Goal: Obtain resource: Obtain resource

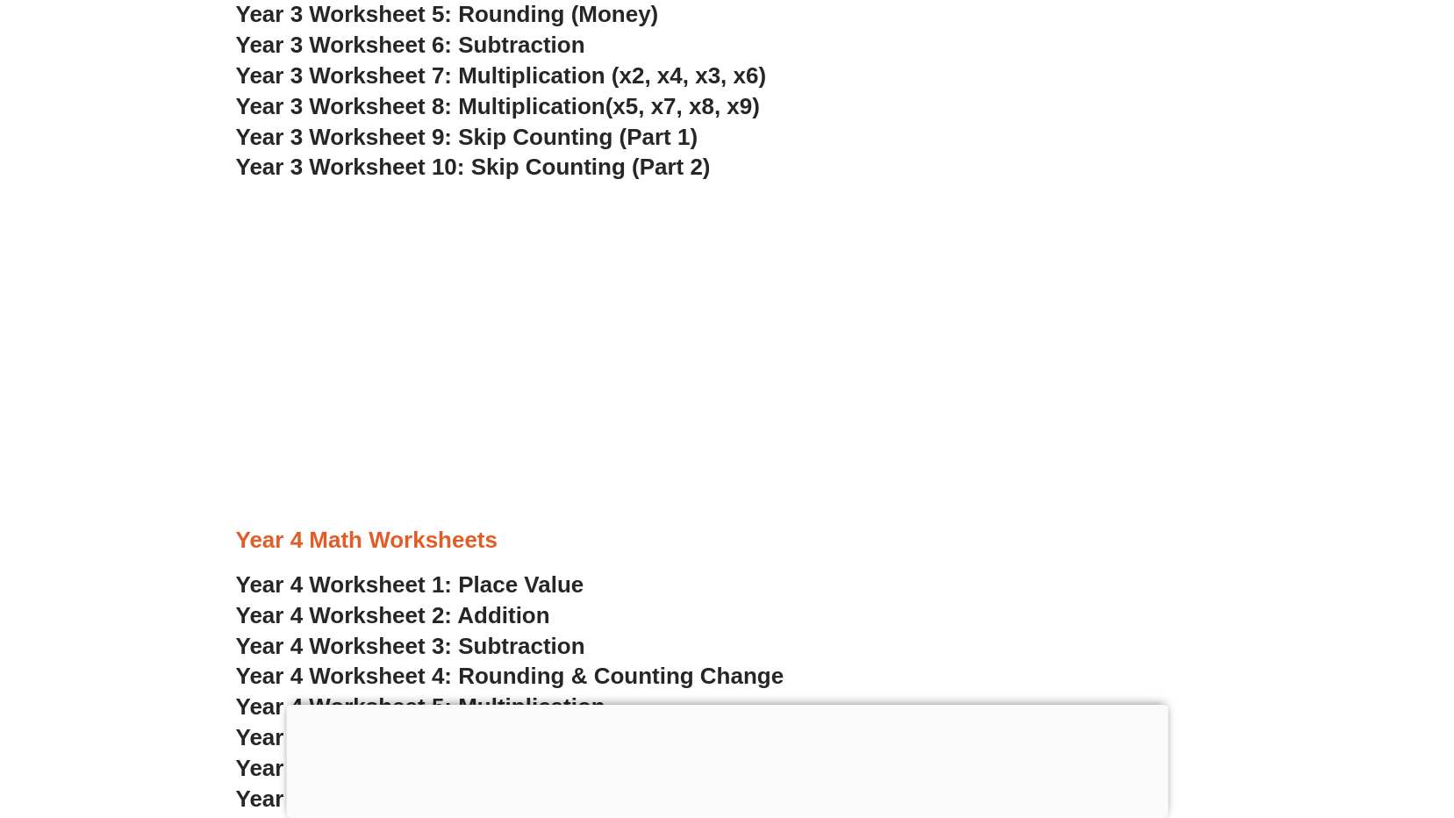
scroll to position [3072, 0]
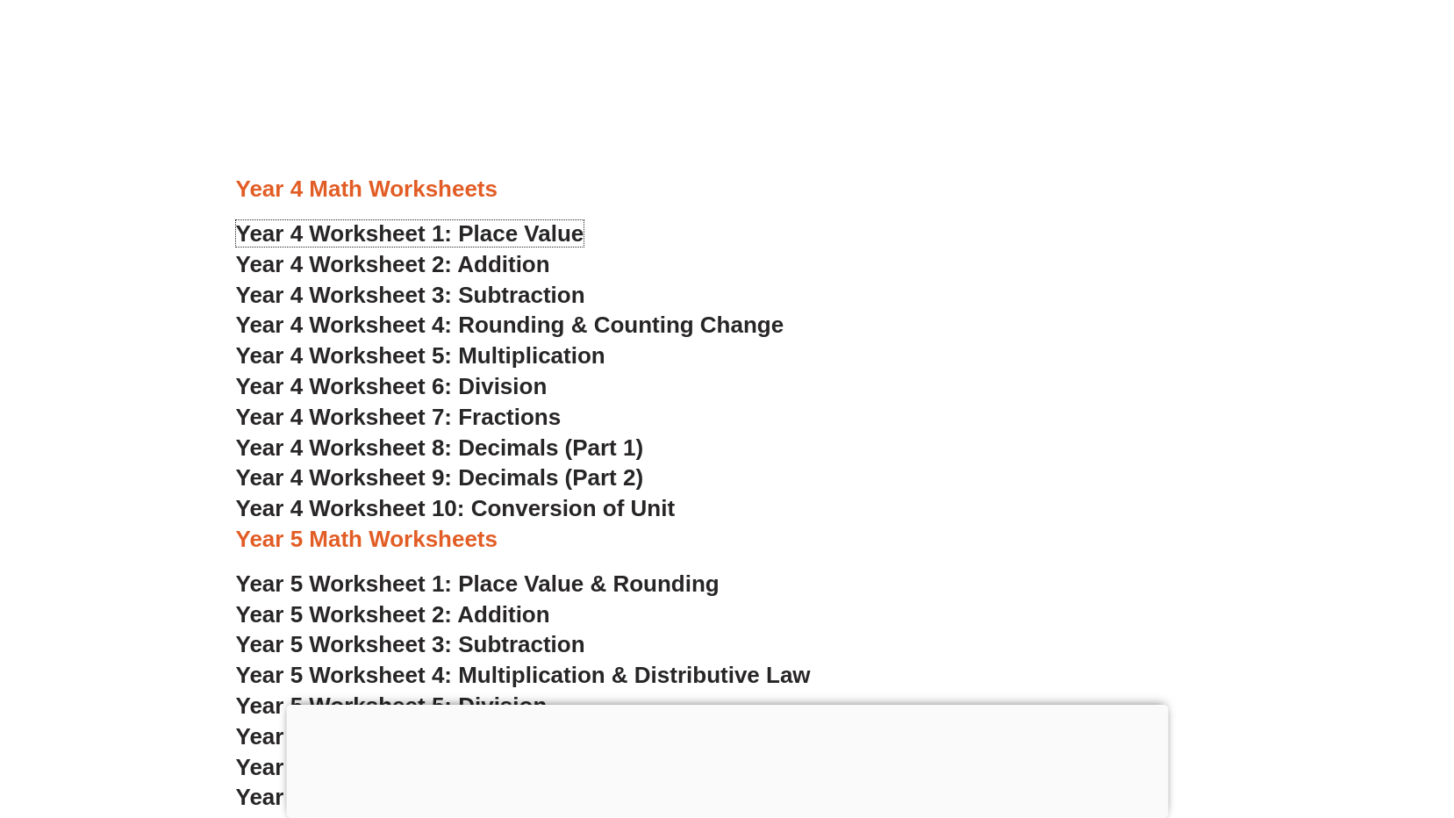
drag, startPoint x: 527, startPoint y: 235, endPoint x: 652, endPoint y: 246, distance: 125.9
click at [527, 234] on span "Year 4 Worksheet 1: Place Value" at bounding box center [410, 233] width 348 height 26
click at [494, 290] on span "Year 4 Worksheet 3: Subtraction" at bounding box center [410, 295] width 349 height 26
drag, startPoint x: 553, startPoint y: 355, endPoint x: 625, endPoint y: 353, distance: 72.0
click at [554, 353] on span "Year 4 Worksheet 5: Multiplication" at bounding box center [420, 355] width 369 height 26
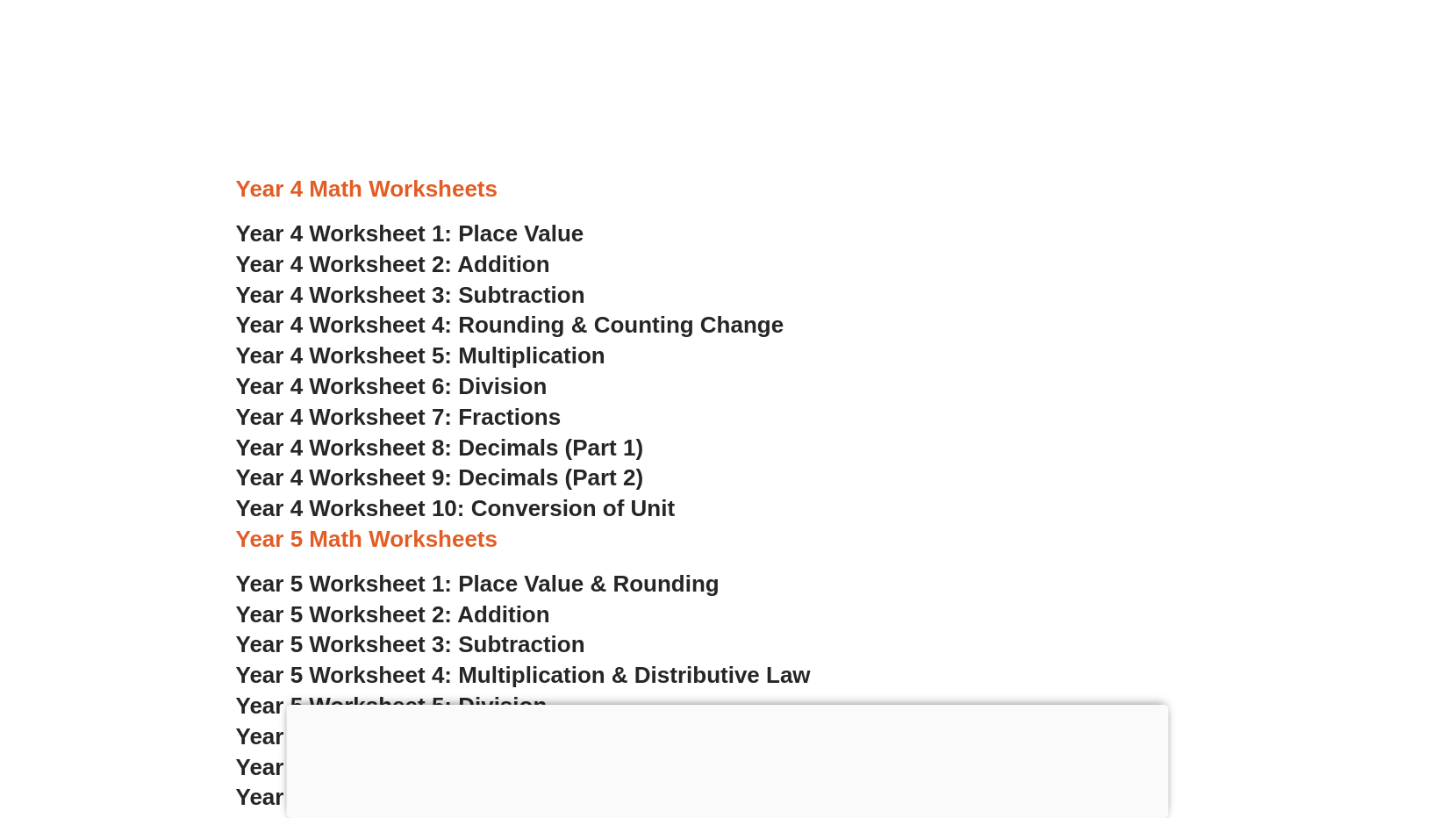
click at [508, 321] on span "Year 4 Worksheet 4: Rounding & Counting Change" at bounding box center [510, 325] width 549 height 26
click at [494, 445] on span "Year 4 Worksheet 8: Decimals (Part 1)" at bounding box center [440, 447] width 408 height 26
drag, startPoint x: 548, startPoint y: 513, endPoint x: 646, endPoint y: 509, distance: 98.4
click at [548, 513] on span "Year 4 Worksheet 10: Conversion of Unit" at bounding box center [456, 508] width 440 height 26
click at [471, 261] on span "Year 4 Worksheet 2: Addition" at bounding box center [393, 264] width 314 height 26
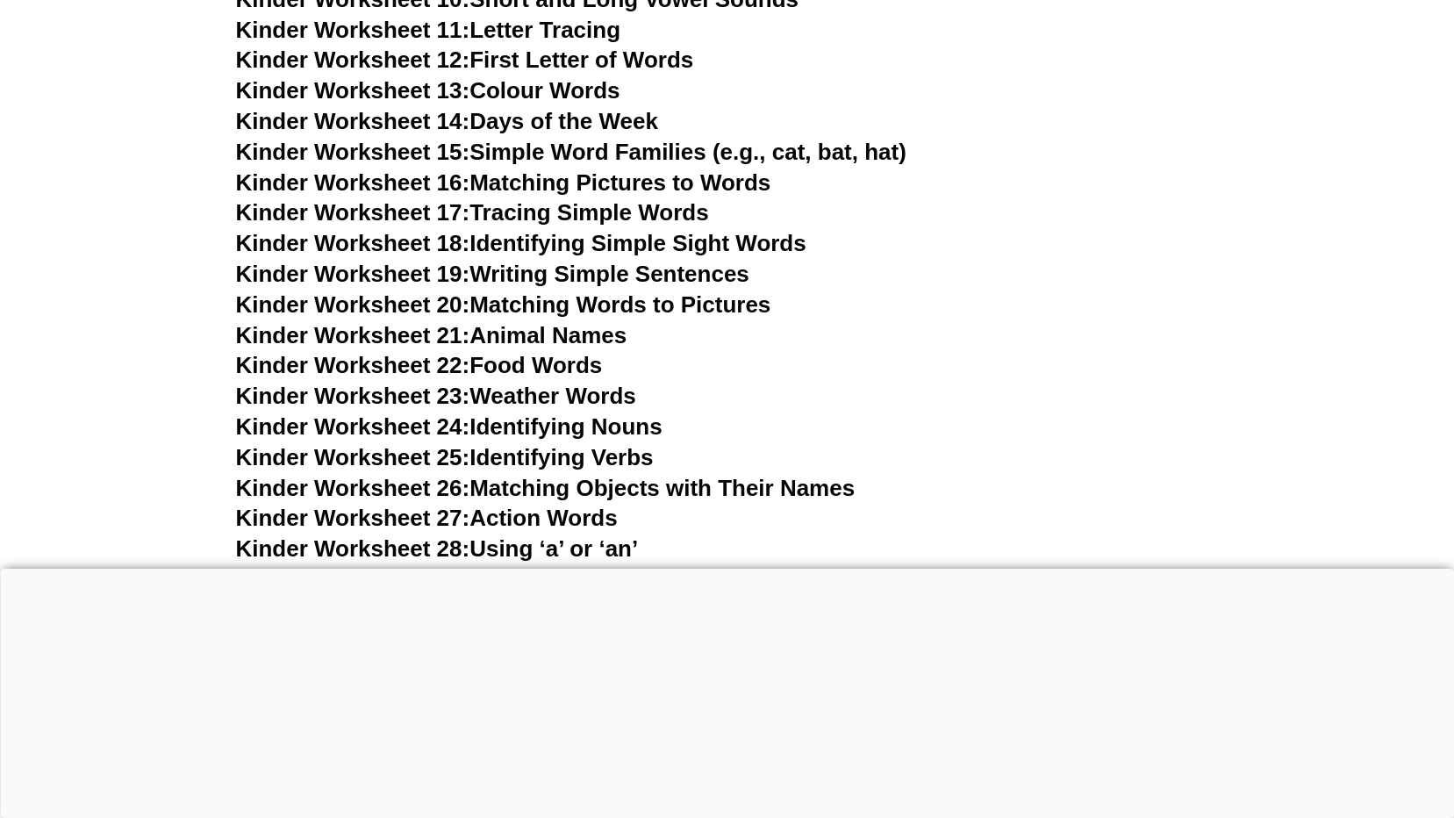
scroll to position [1404, 0]
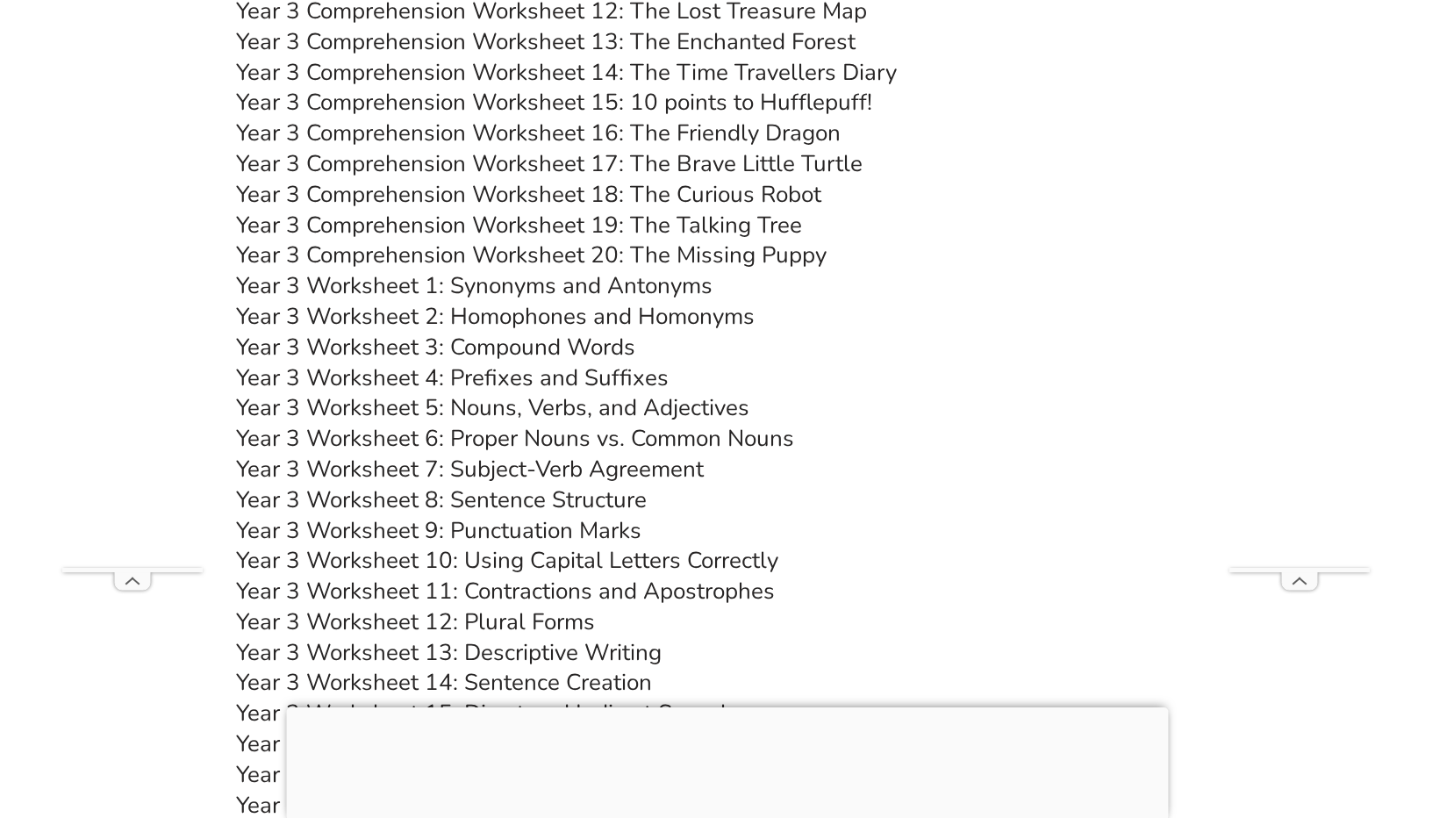
scroll to position [6470, 0]
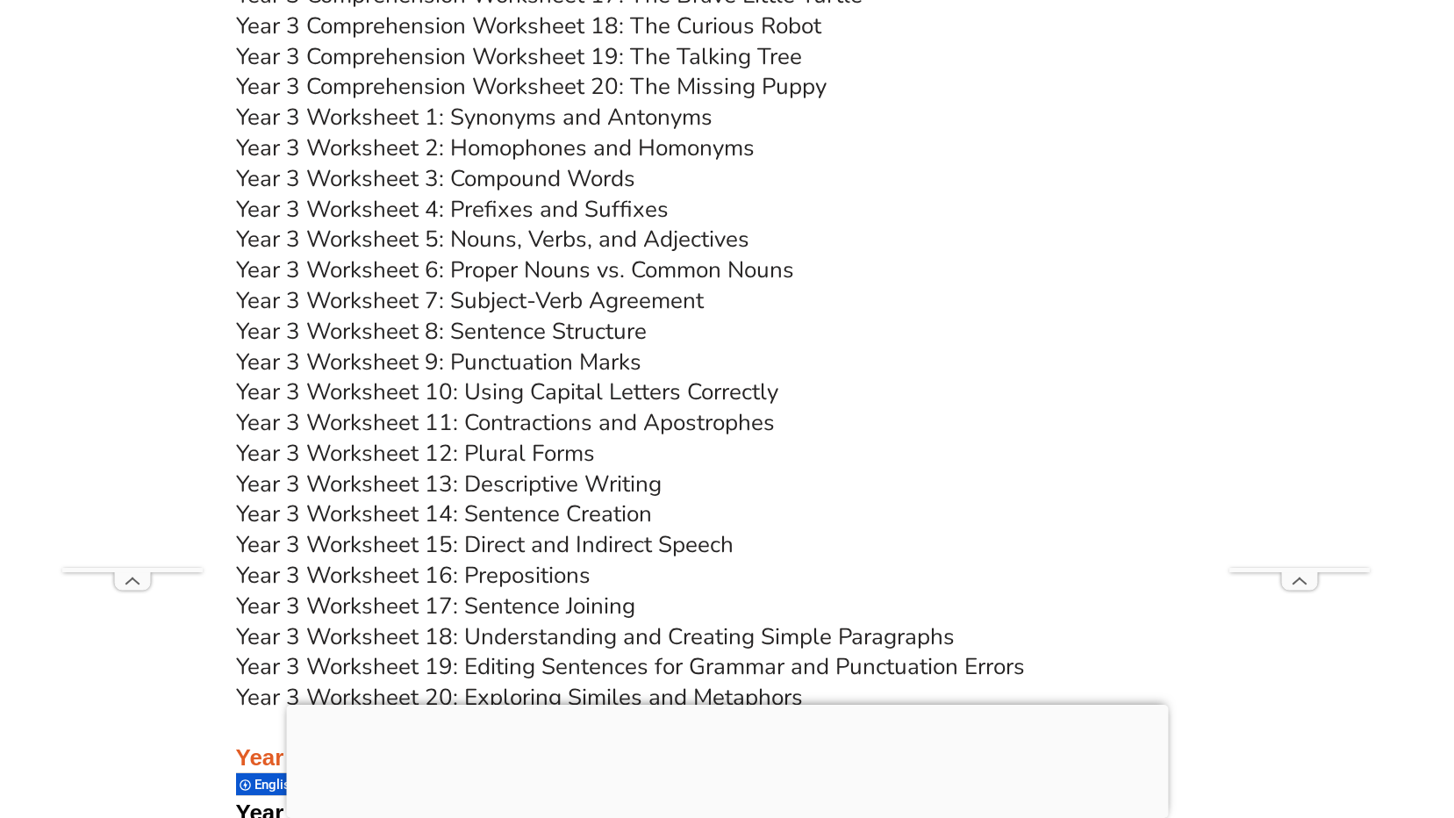
click at [726, 705] on div at bounding box center [727, 705] width 882 height 0
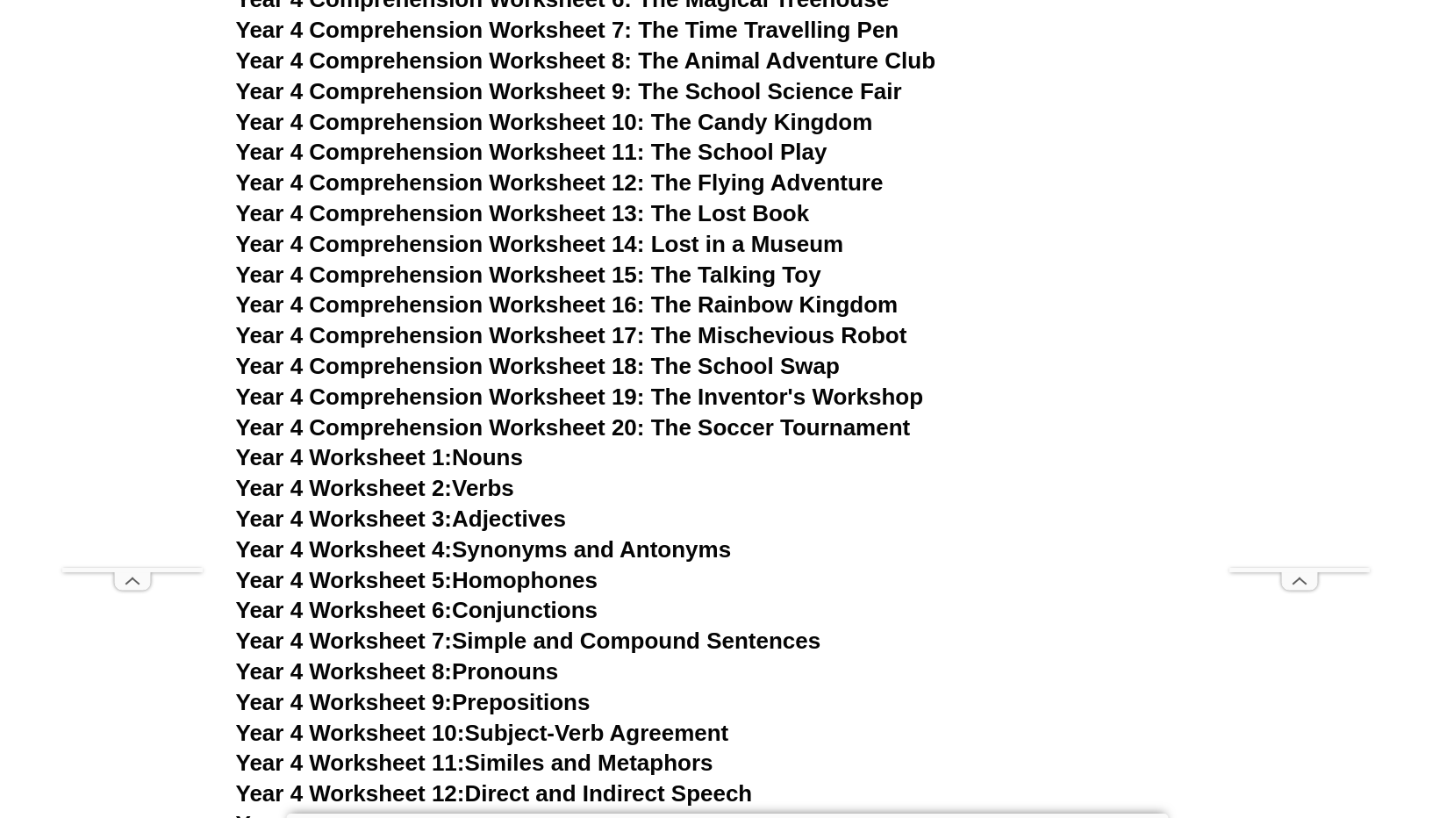
scroll to position [7172, 0]
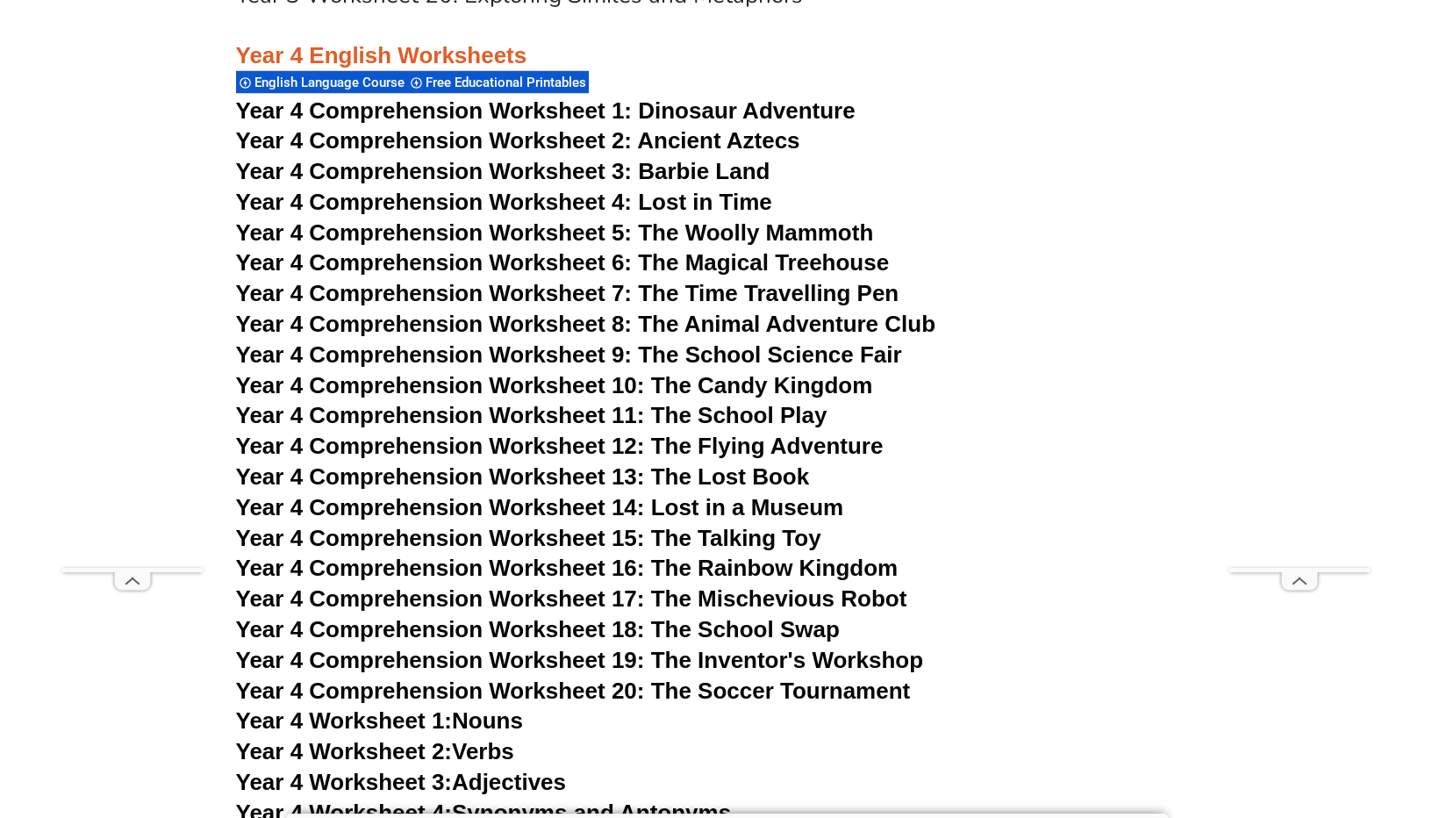
click at [715, 109] on span "Dinosaur Adventure" at bounding box center [746, 110] width 217 height 26
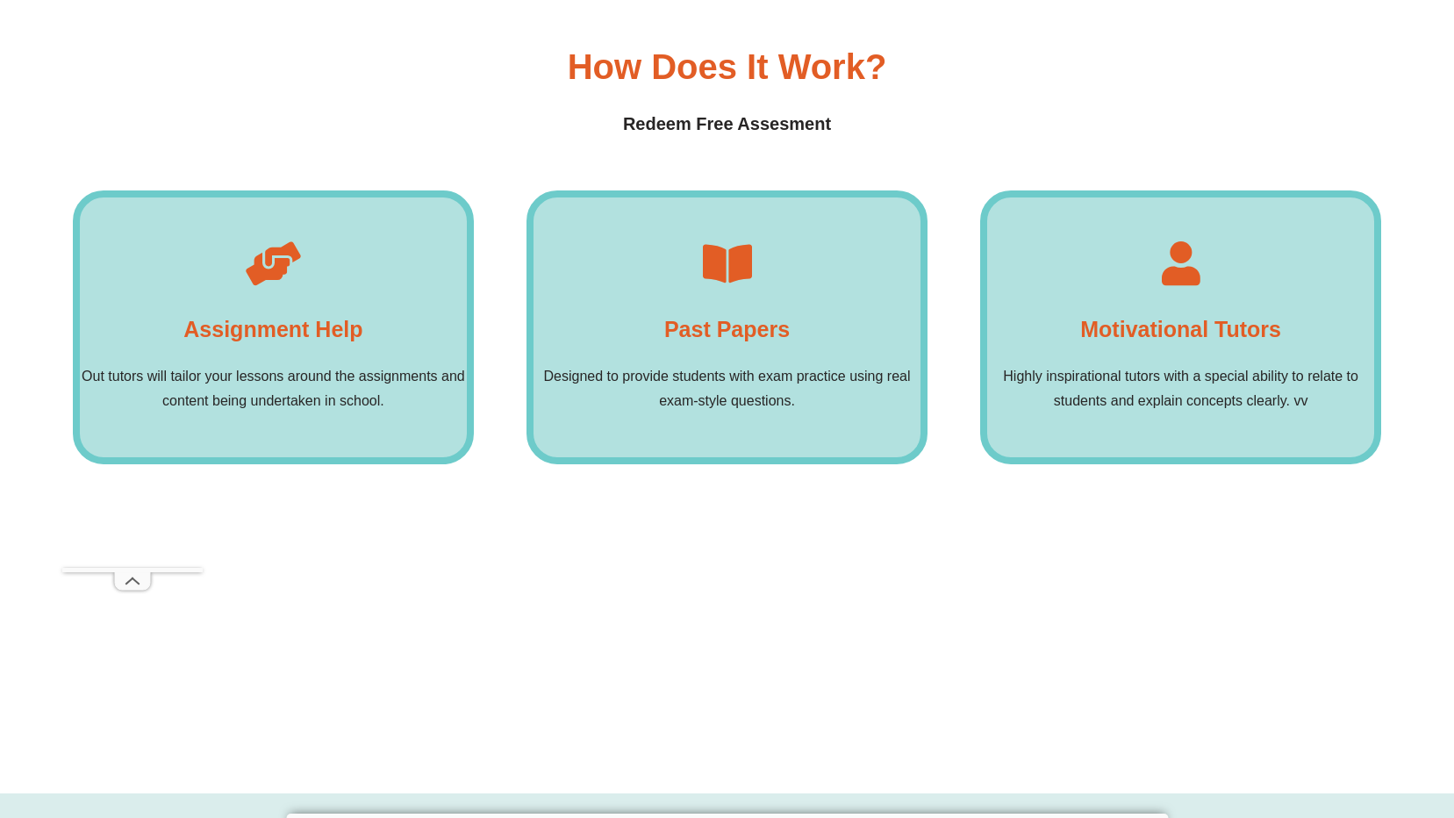
scroll to position [6350, 0]
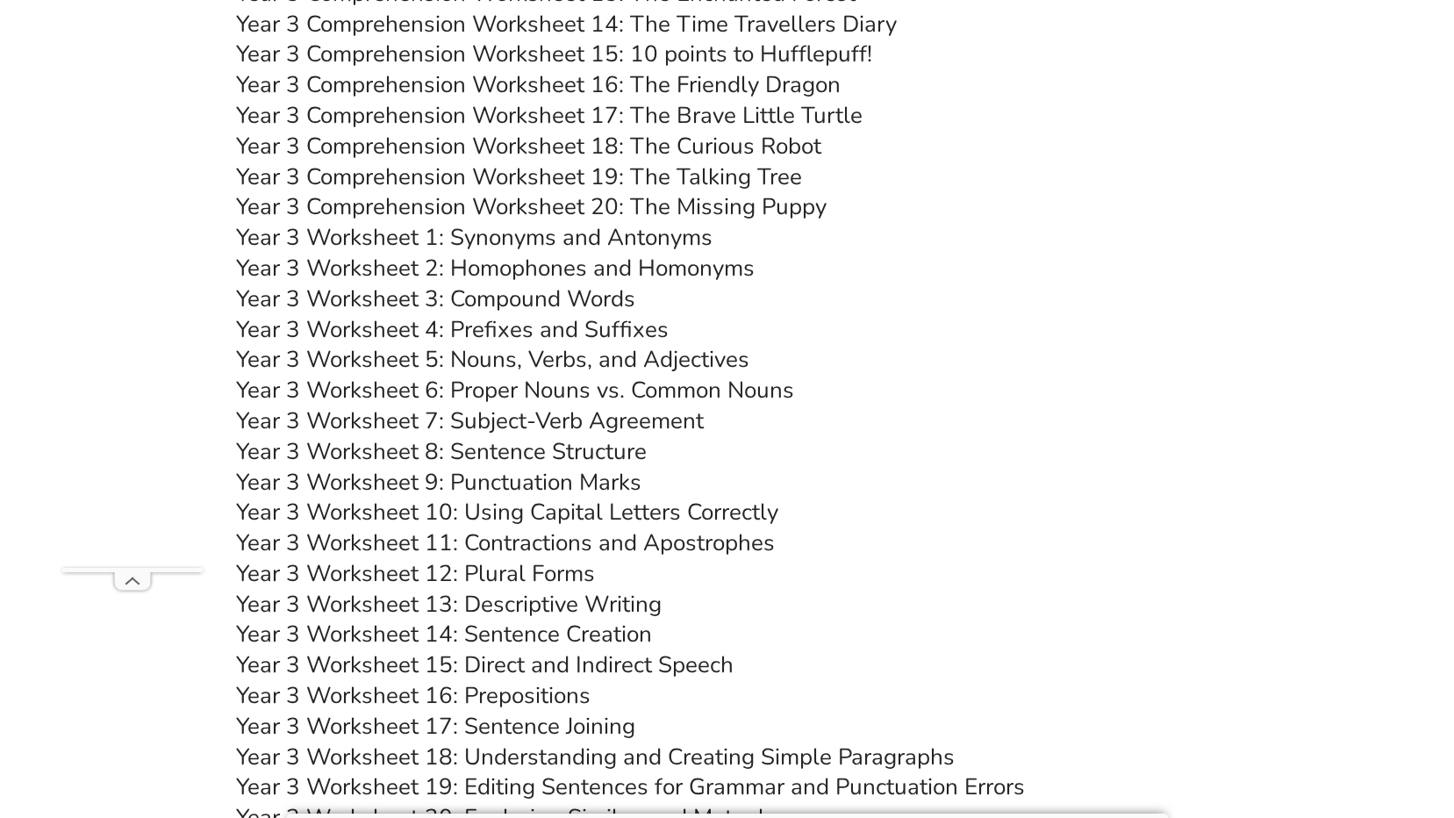
scroll to position [6437, 0]
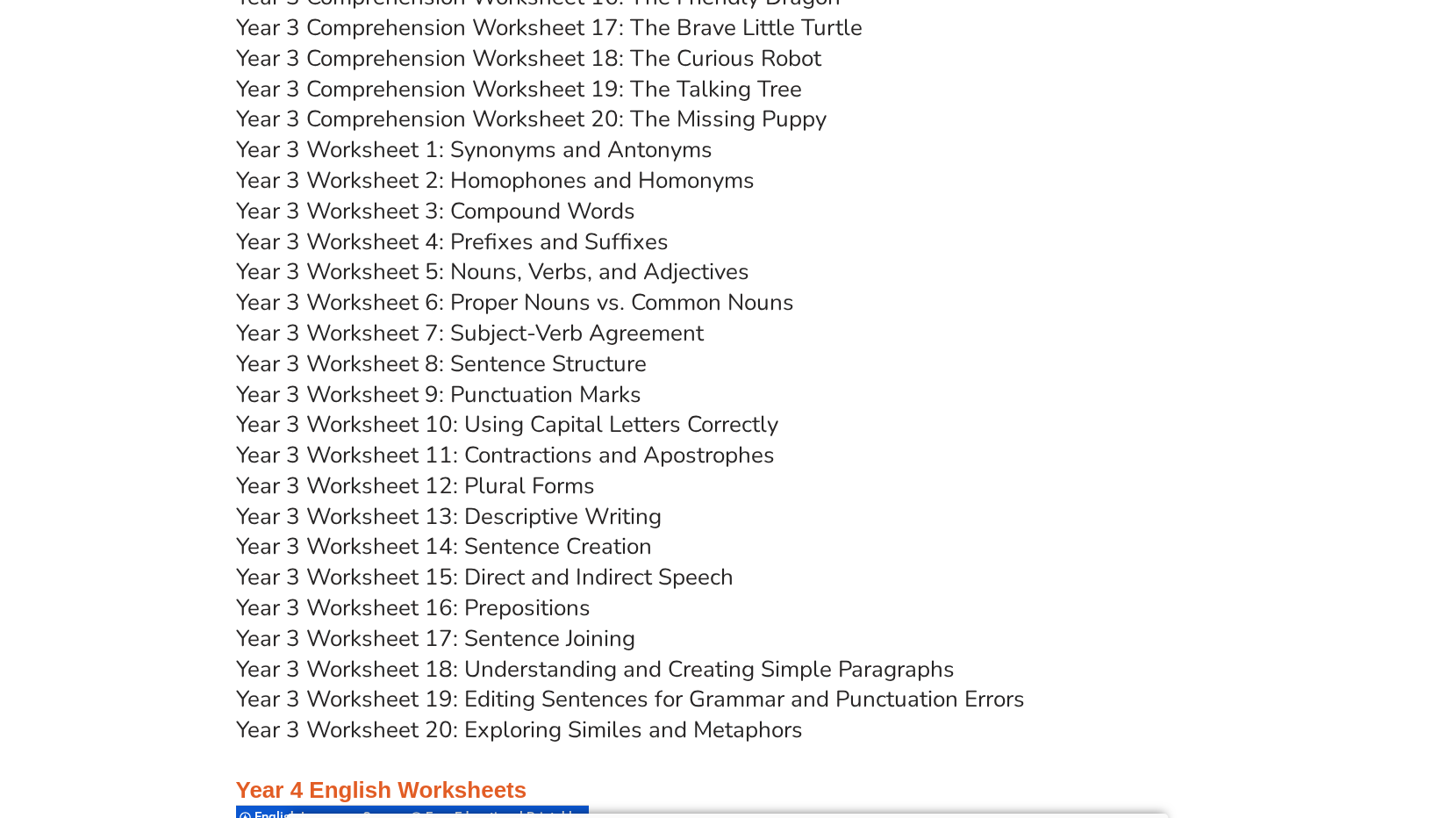
click at [575, 368] on link "Year 3 Worksheet 8: Sentence Structure" at bounding box center [441, 363] width 411 height 31
drag, startPoint x: 528, startPoint y: 370, endPoint x: 548, endPoint y: 370, distance: 19.3
click at [529, 370] on link "Year 3 Worksheet 8: Sentence Structure" at bounding box center [441, 363] width 411 height 31
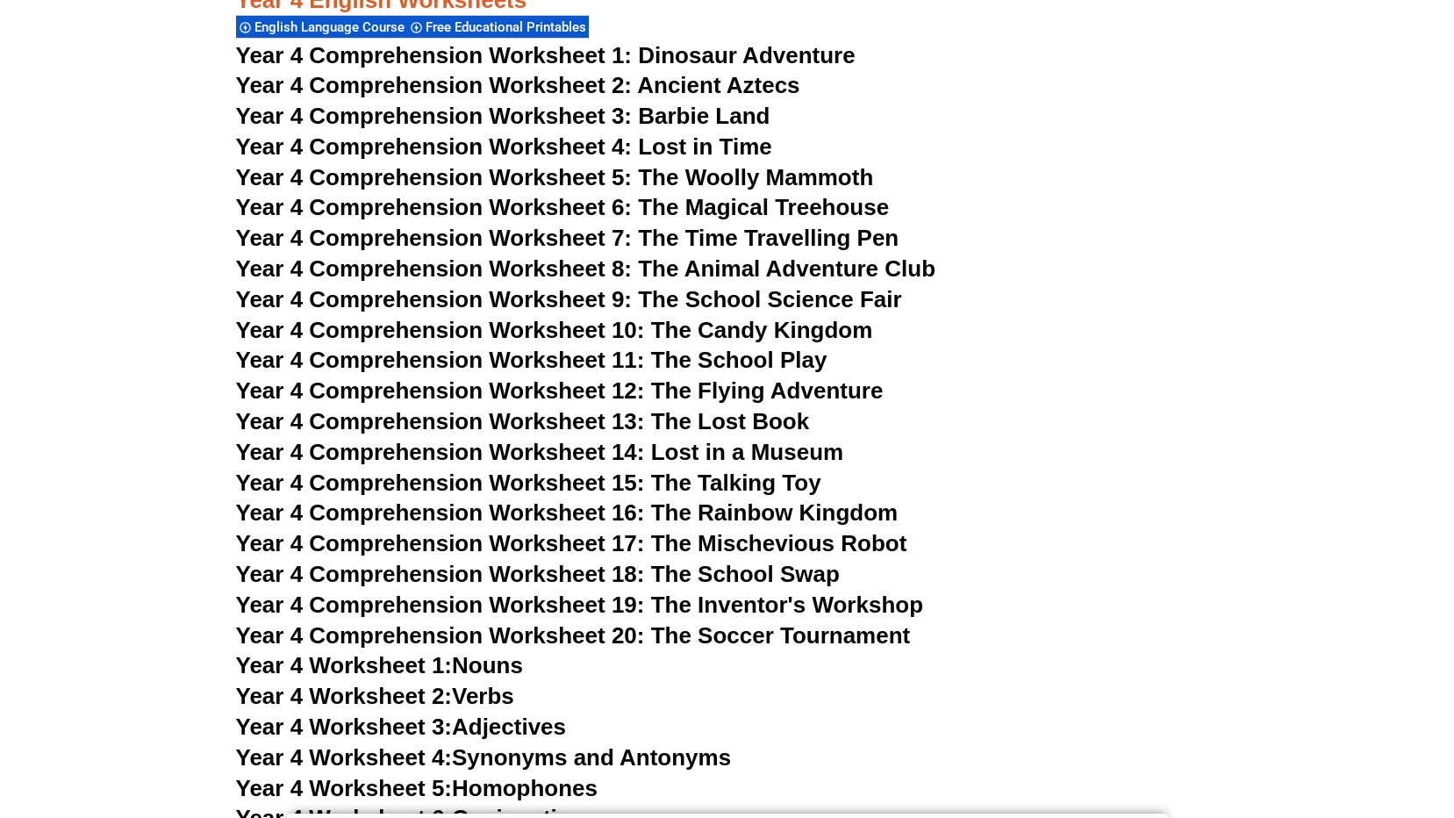
scroll to position [7315, 0]
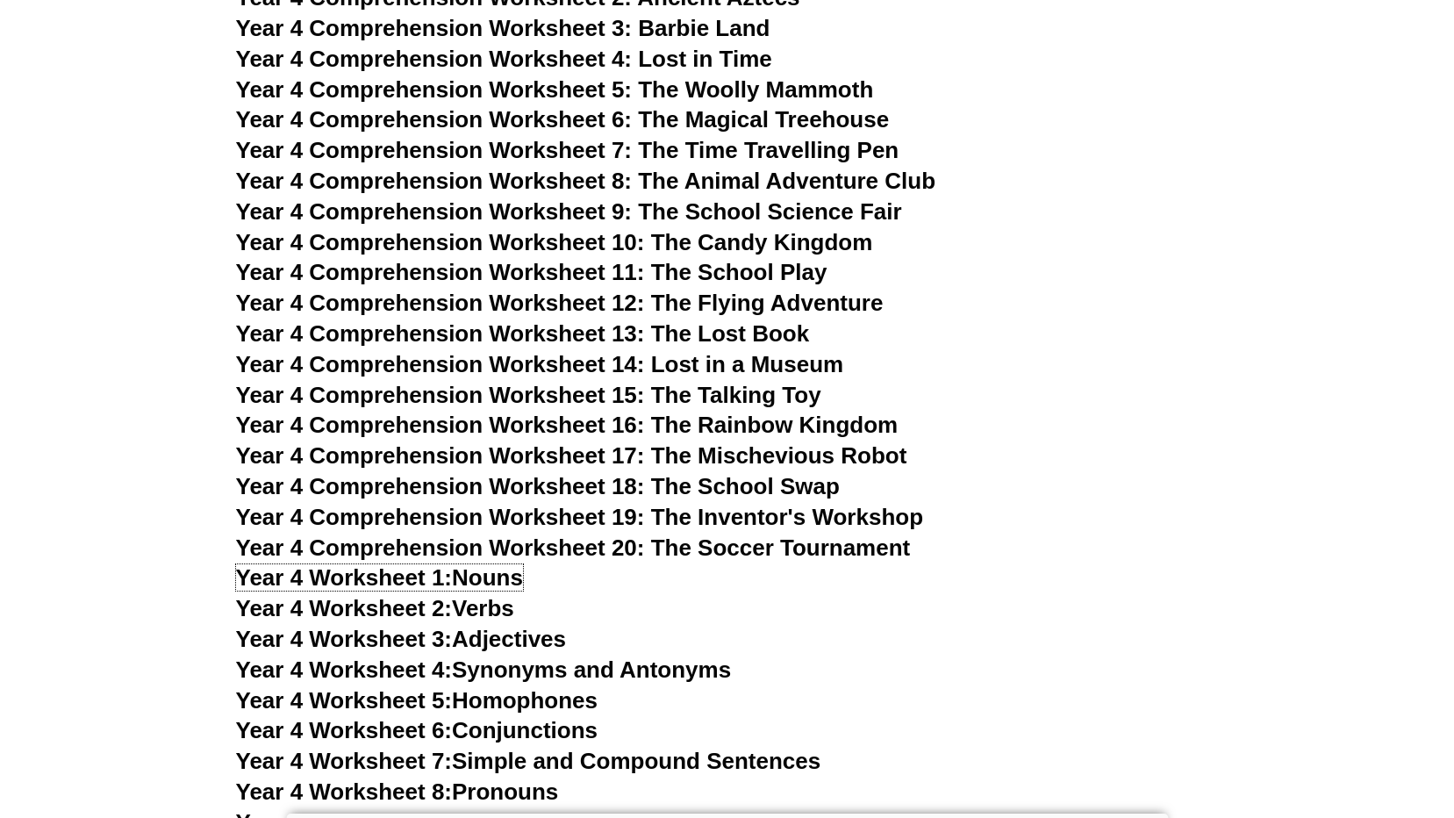
drag, startPoint x: 416, startPoint y: 570, endPoint x: 624, endPoint y: 607, distance: 211.4
click at [415, 570] on span "Year 4 Worksheet 1:" at bounding box center [344, 577] width 217 height 26
drag, startPoint x: 467, startPoint y: 609, endPoint x: 656, endPoint y: 604, distance: 189.6
click at [467, 609] on link "Year 4 Worksheet 2: Verbs" at bounding box center [375, 608] width 278 height 26
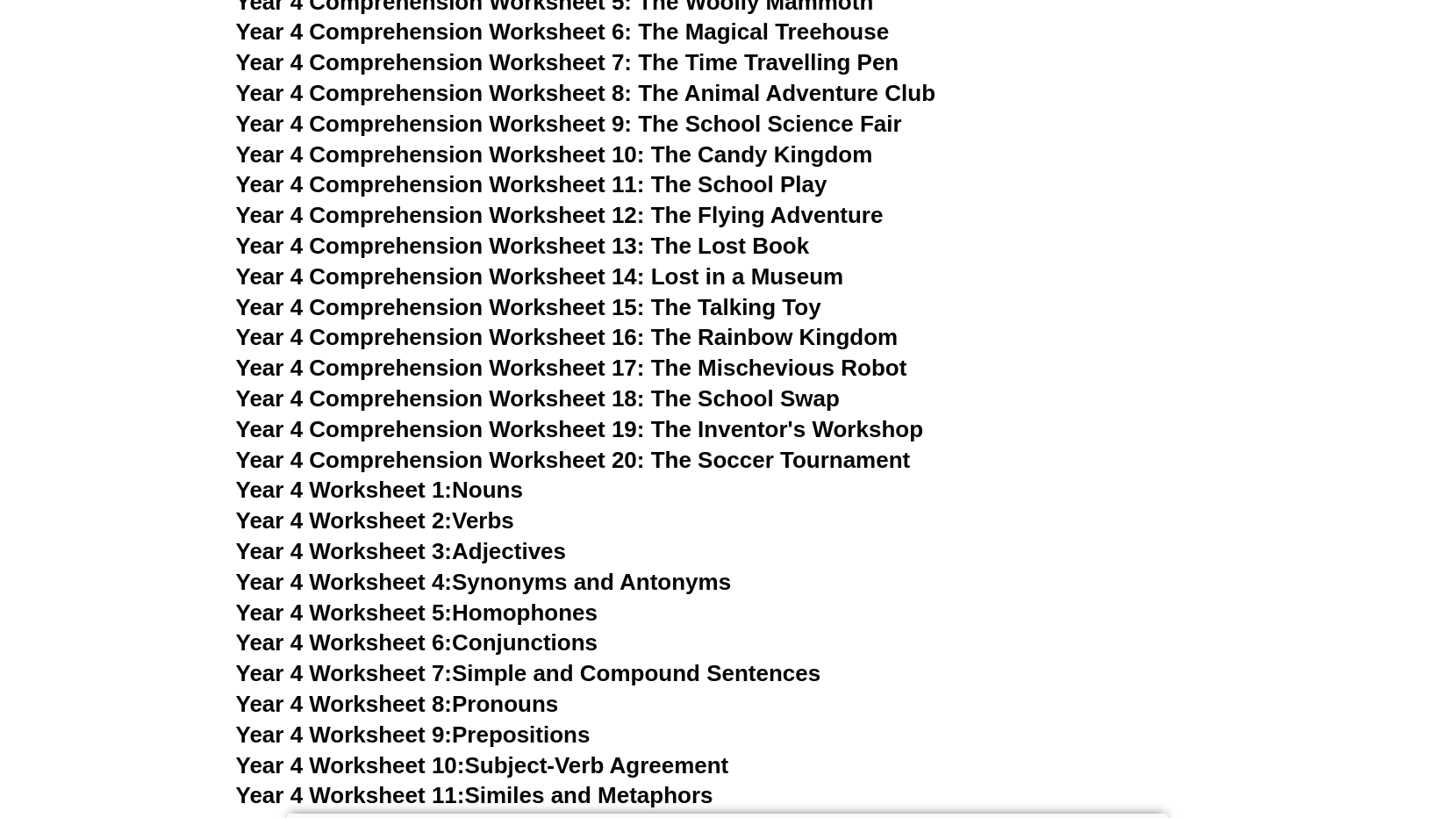
drag, startPoint x: 486, startPoint y: 699, endPoint x: 518, endPoint y: 696, distance: 31.8
click at [486, 699] on link "Year 4 Worksheet 8: Pronouns" at bounding box center [397, 704] width 323 height 26
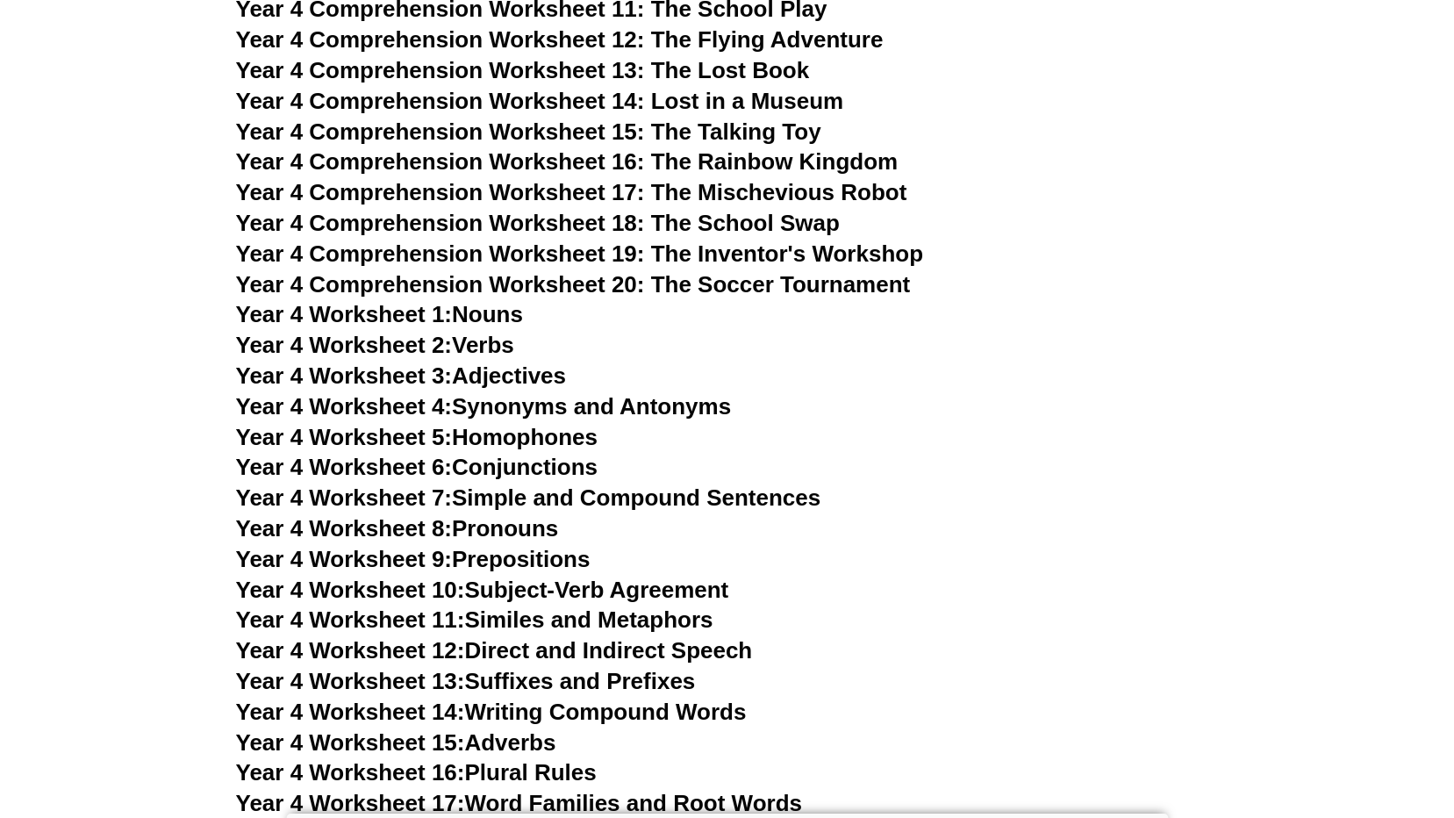
scroll to position [7842, 0]
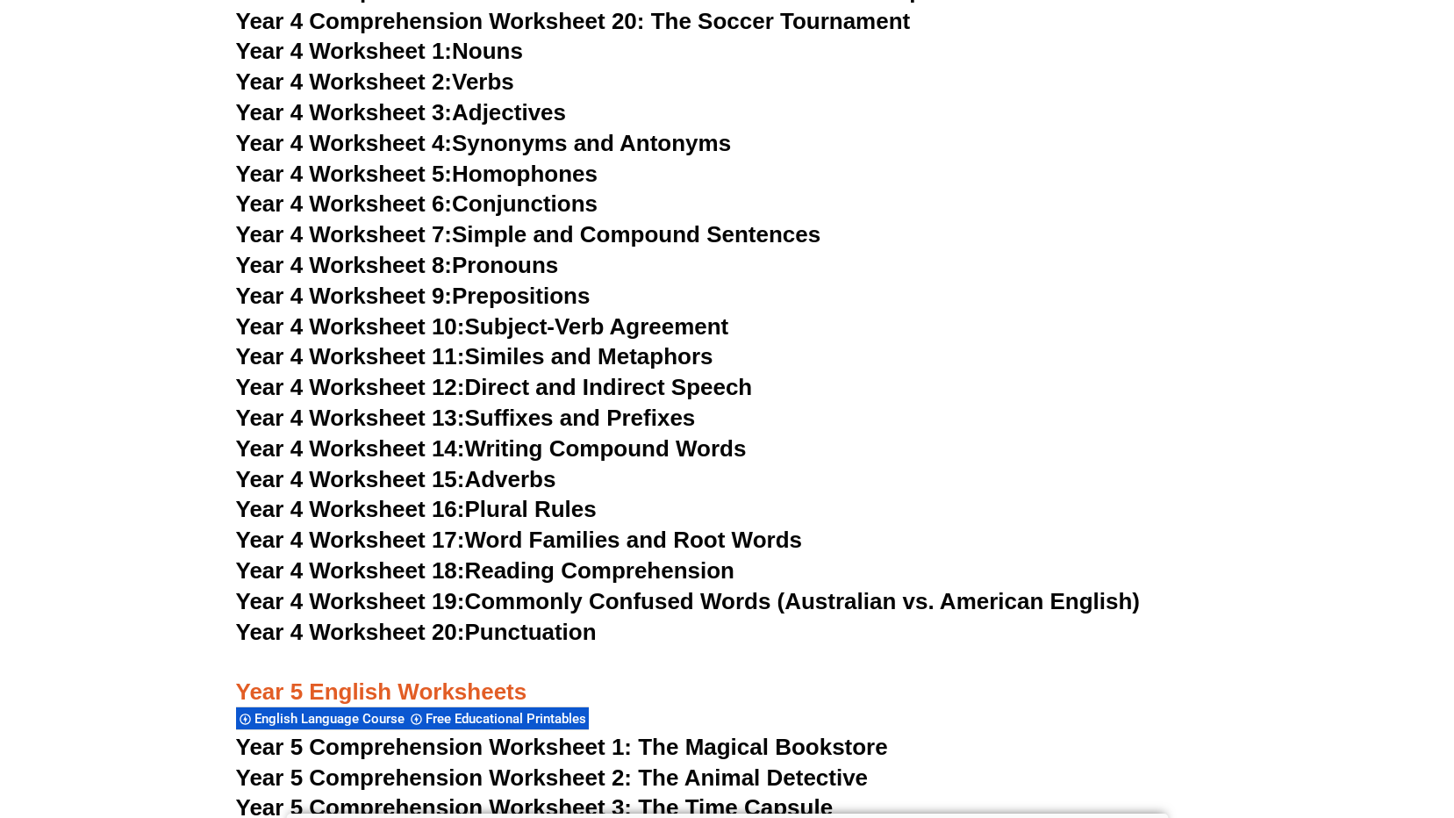
click at [507, 627] on link "Year 4 Worksheet 20: Punctuation" at bounding box center [416, 632] width 361 height 26
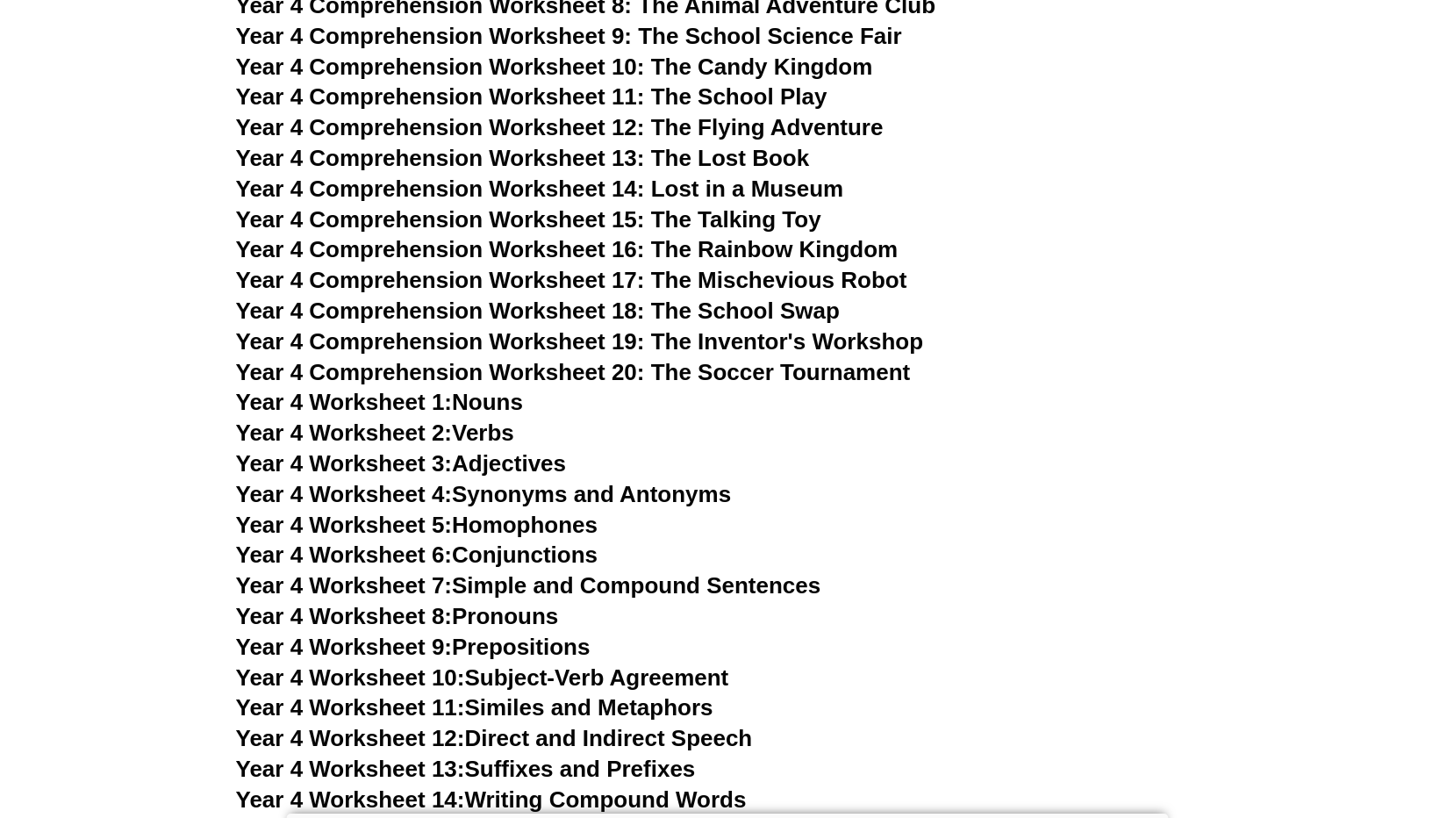
scroll to position [7754, 0]
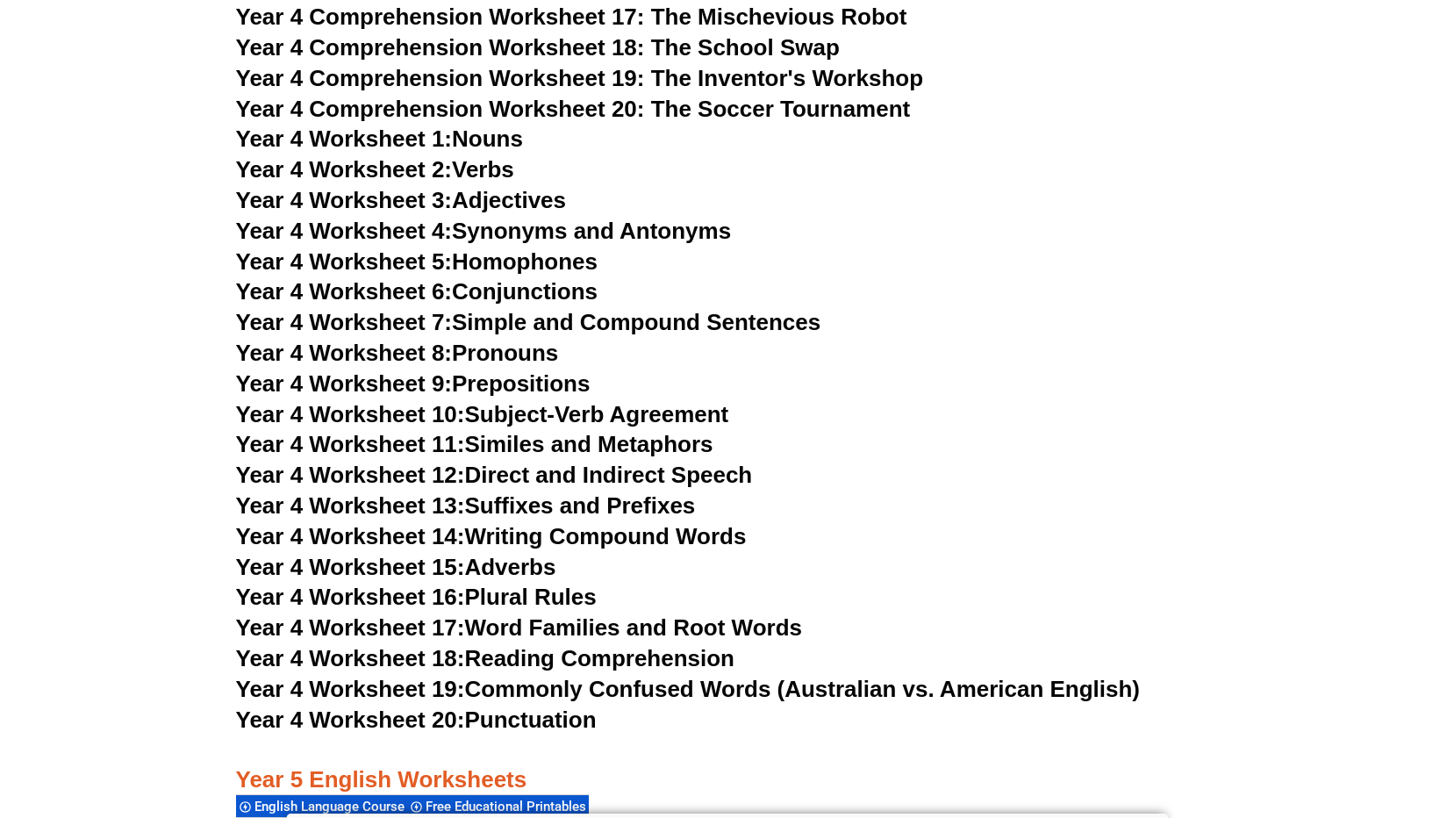
drag, startPoint x: 590, startPoint y: 656, endPoint x: 653, endPoint y: 656, distance: 63.2
click at [590, 656] on link "Year 4 Worksheet 18: Reading Comprehension" at bounding box center [485, 658] width 498 height 26
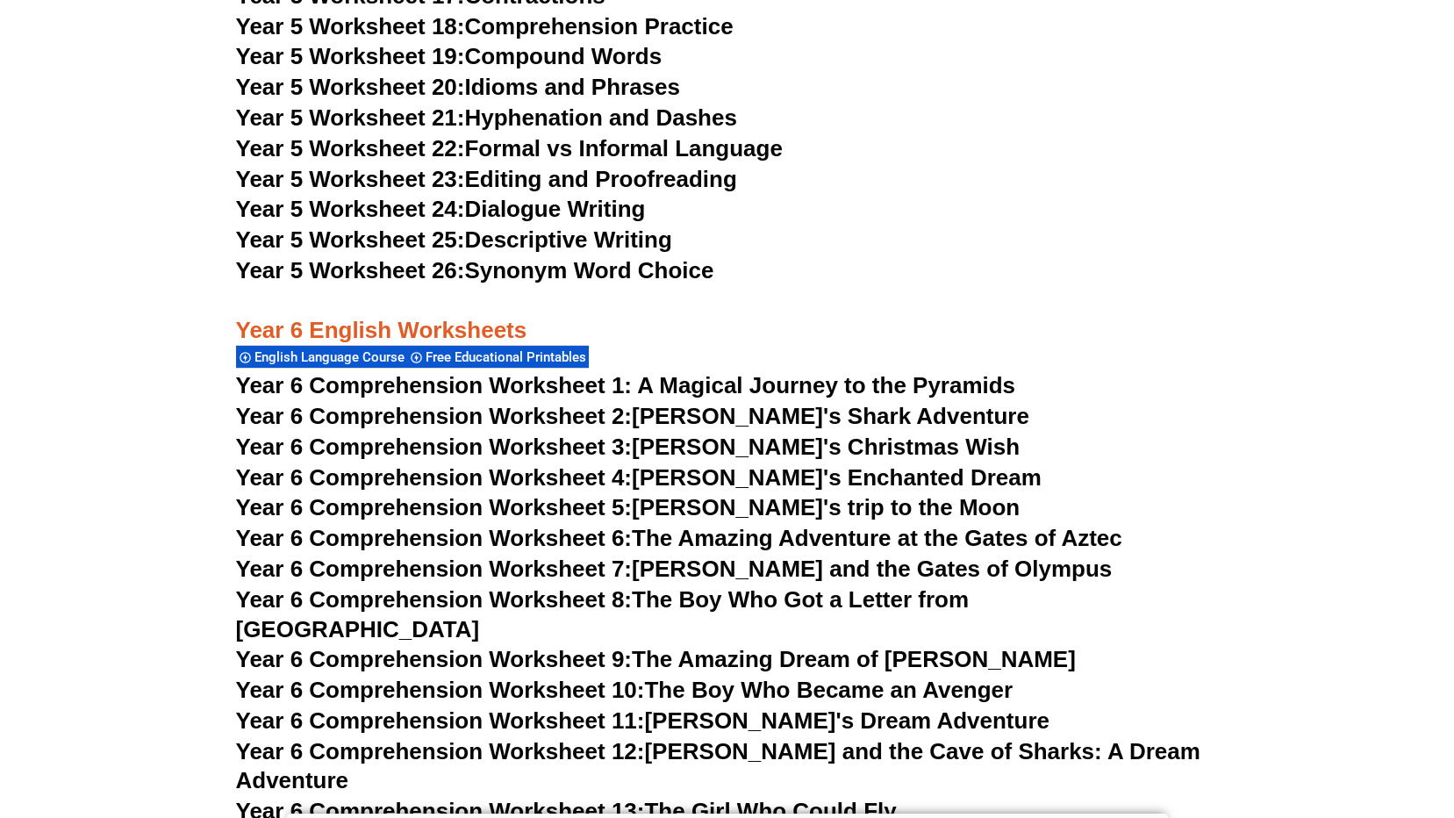
scroll to position [7172, 0]
